Goal: Task Accomplishment & Management: Complete application form

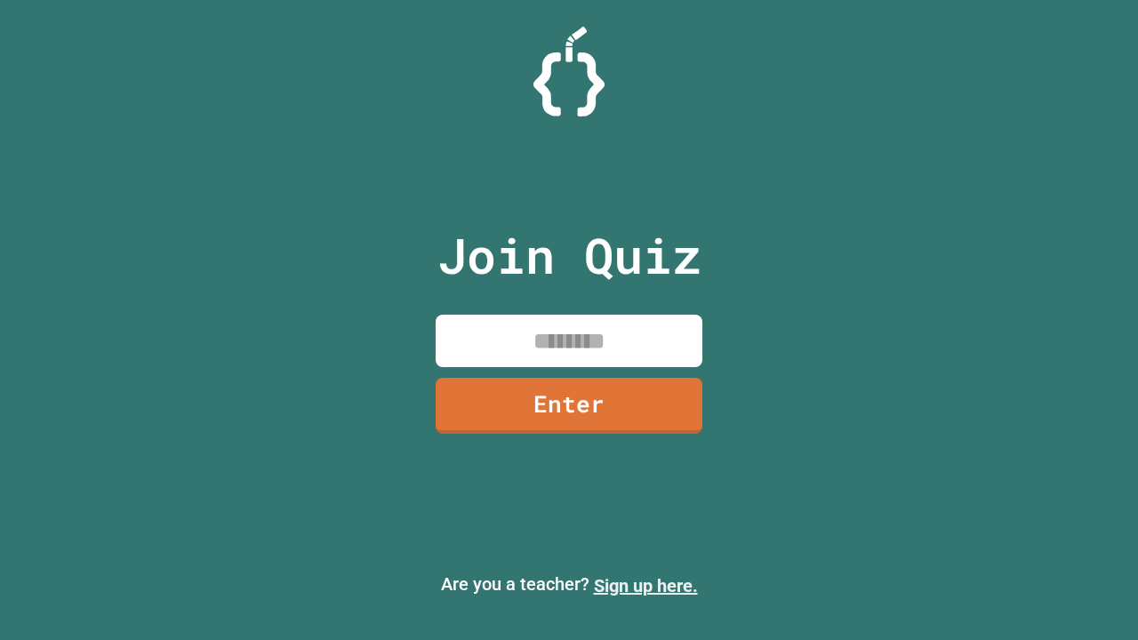
click at [645, 586] on link "Sign up here." at bounding box center [646, 585] width 104 height 21
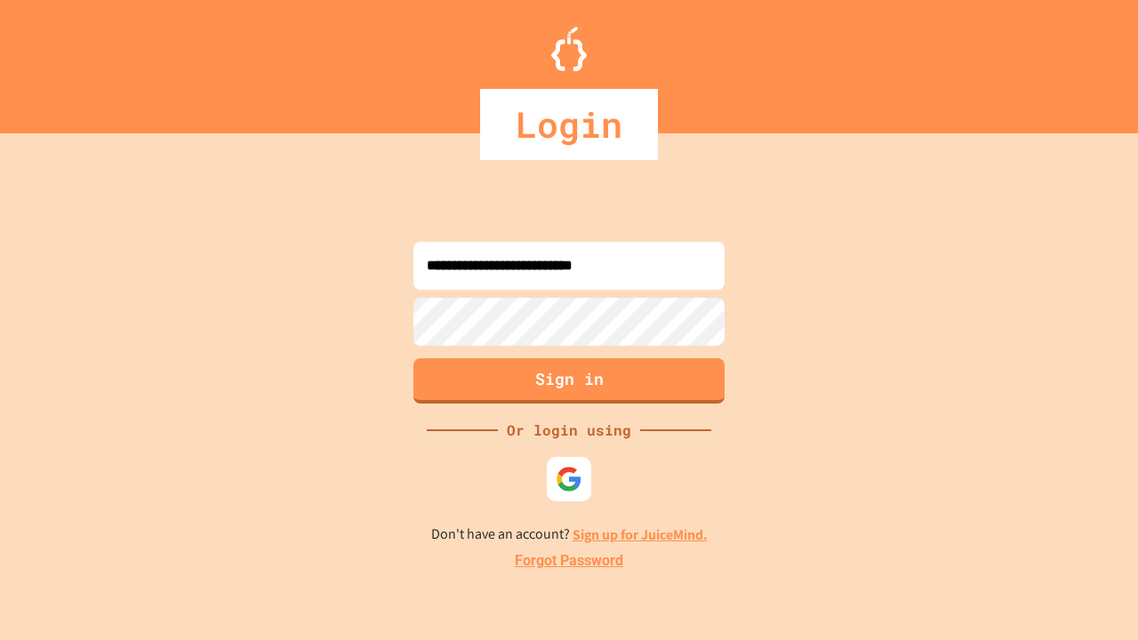
type input "**********"
